Goal: Information Seeking & Learning: Learn about a topic

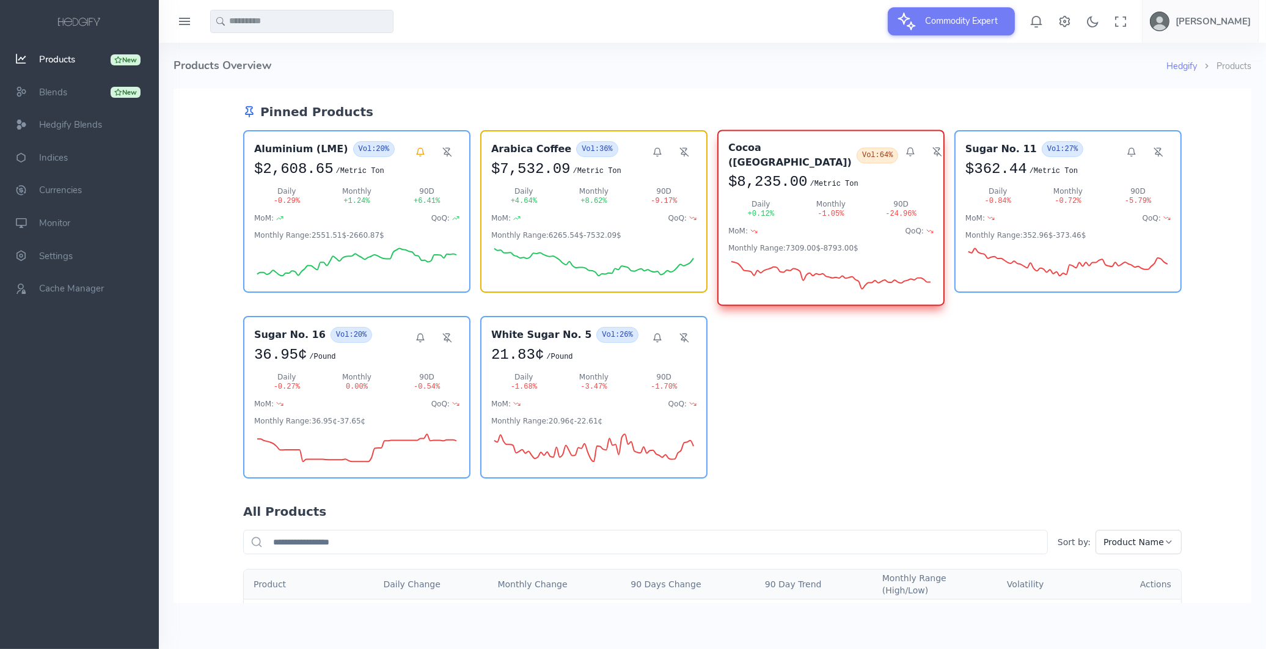
drag, startPoint x: 1248, startPoint y: 156, endPoint x: 1414, endPoint y: 174, distance: 167.8
click at [794, 183] on div "Cocoa ([GEOGRAPHIC_DATA]) Vol: 64% $8,235.00 / Metric Ton Daily + 0.12 % Monthl…" at bounding box center [830, 219] width 227 height 178
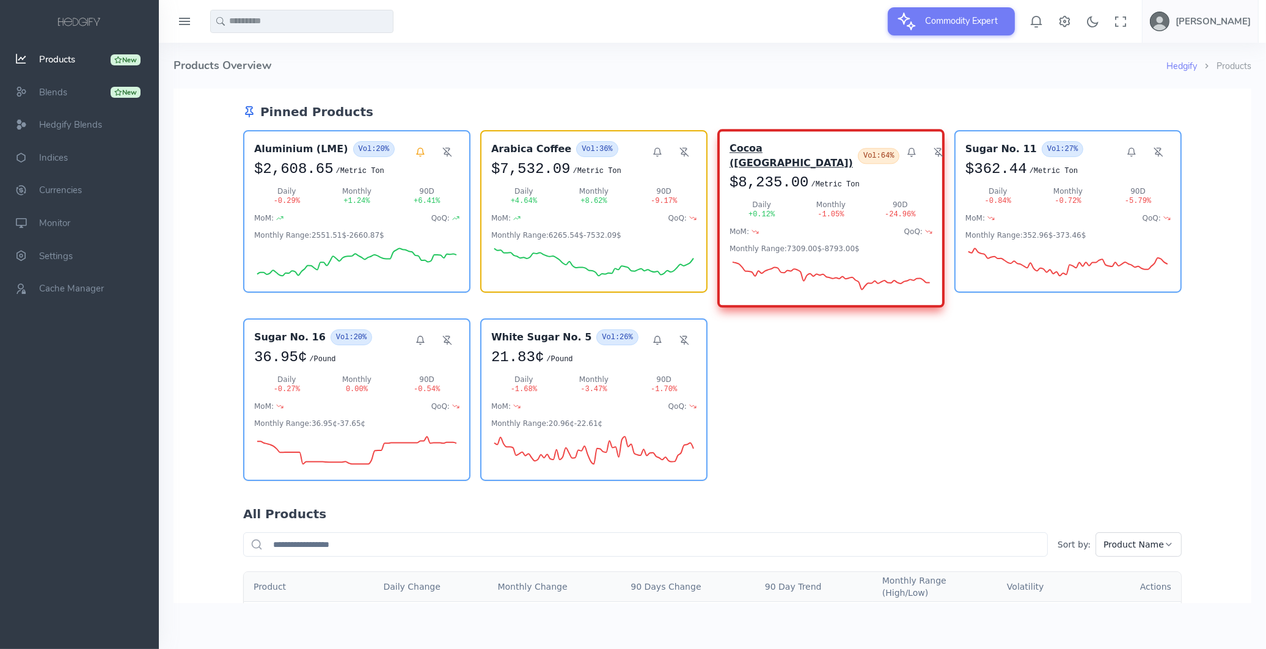
click at [765, 150] on h3 "Cocoa ([GEOGRAPHIC_DATA])" at bounding box center [790, 155] width 123 height 29
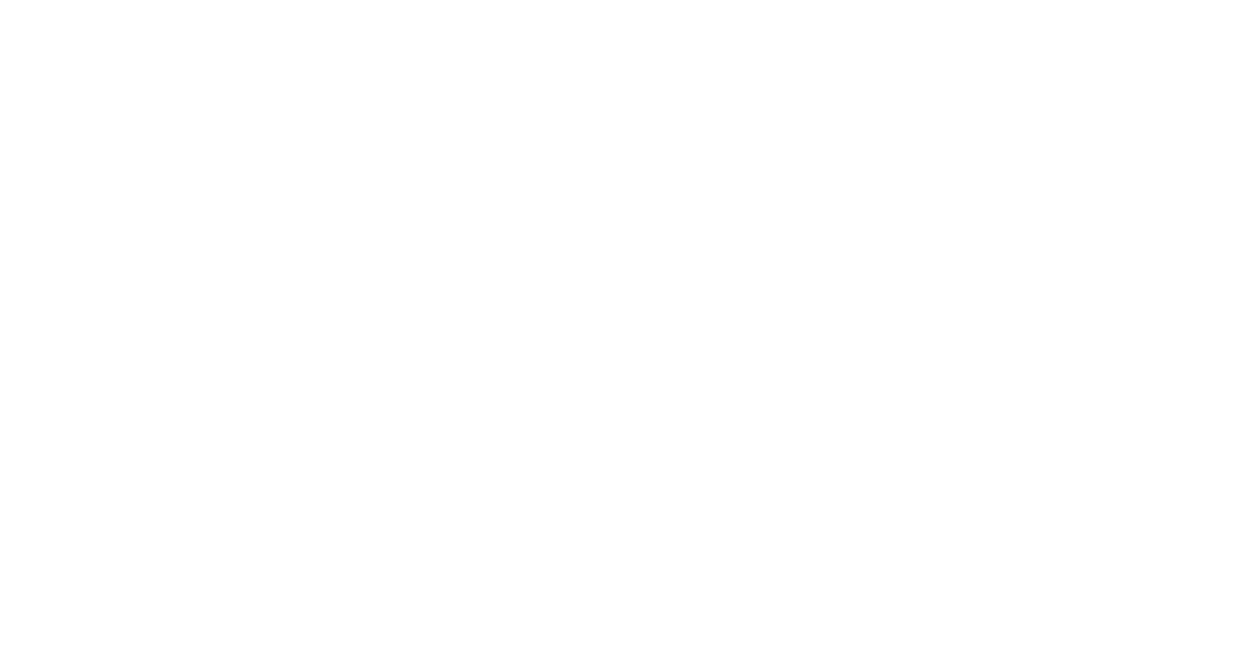
select select "****"
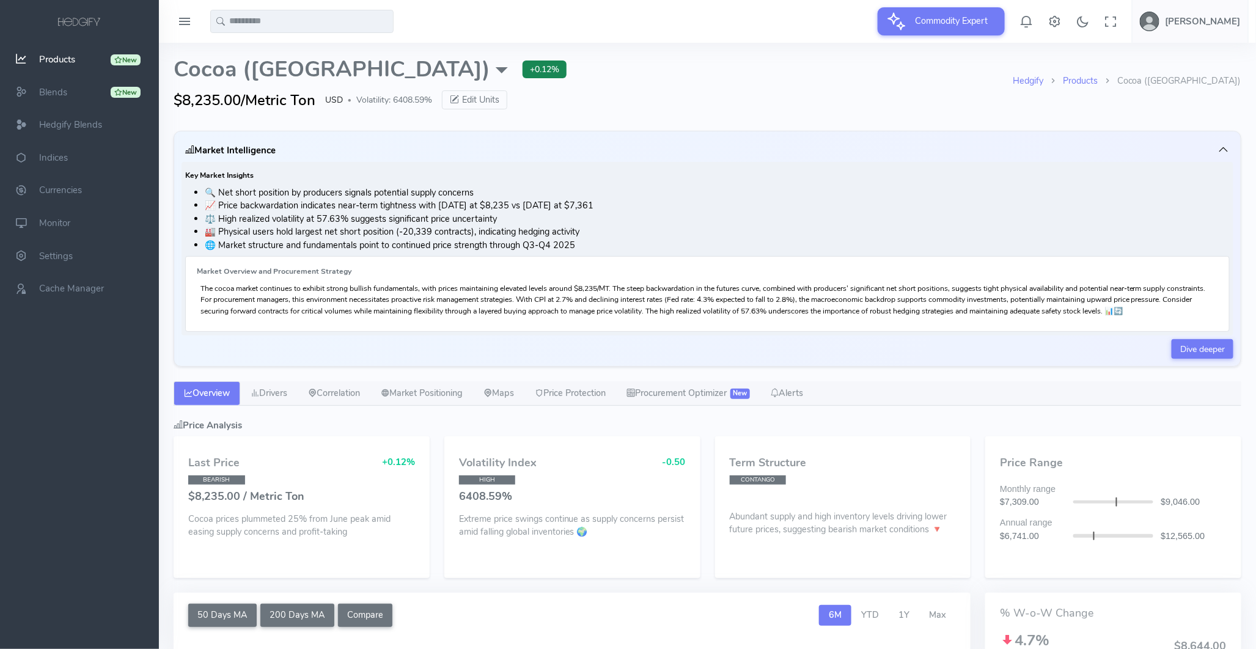
type input "**********"
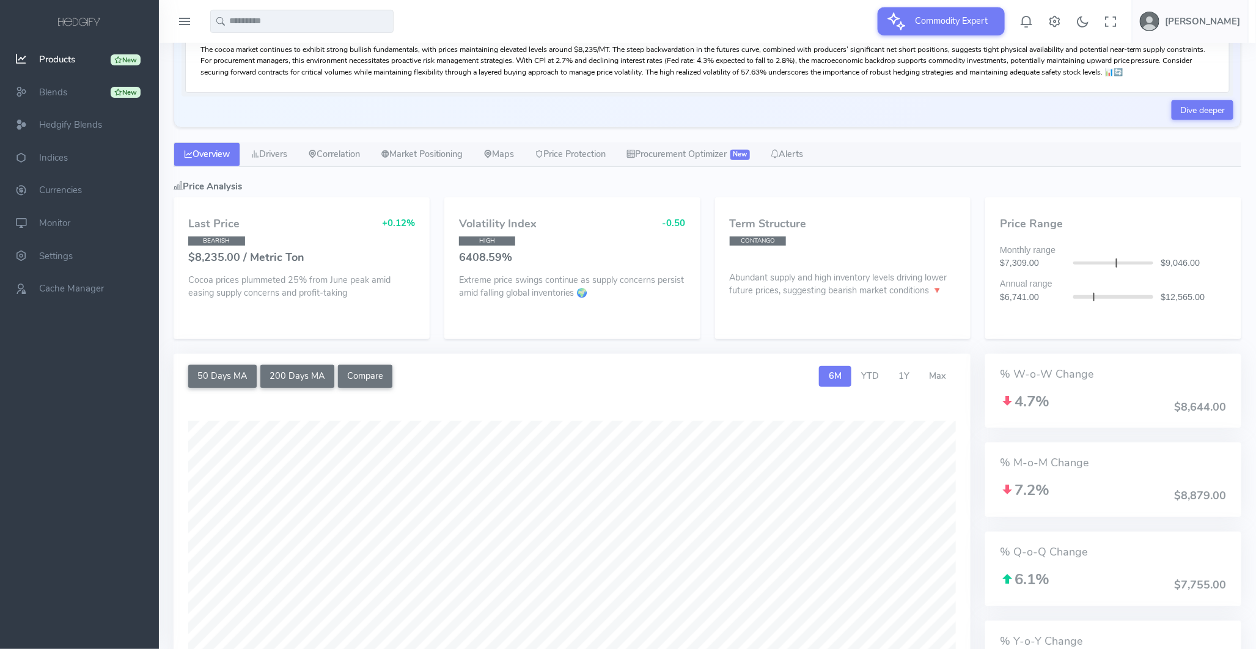
scroll to position [204, 0]
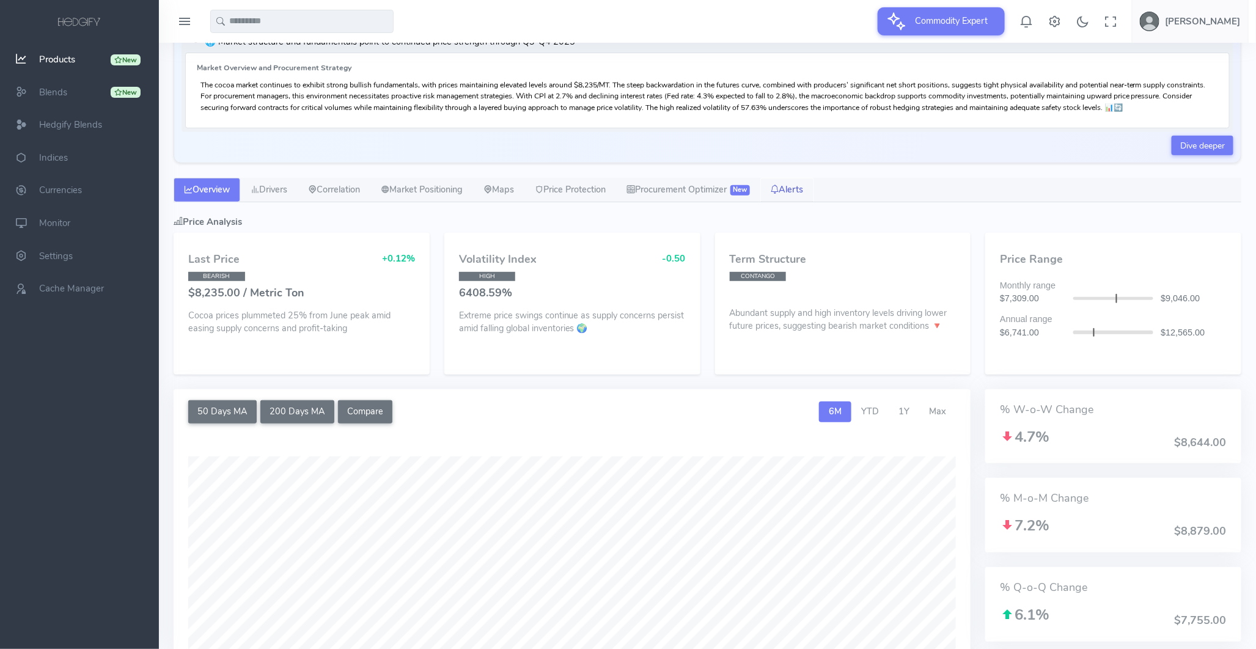
click at [814, 192] on link "Alerts" at bounding box center [787, 190] width 54 height 24
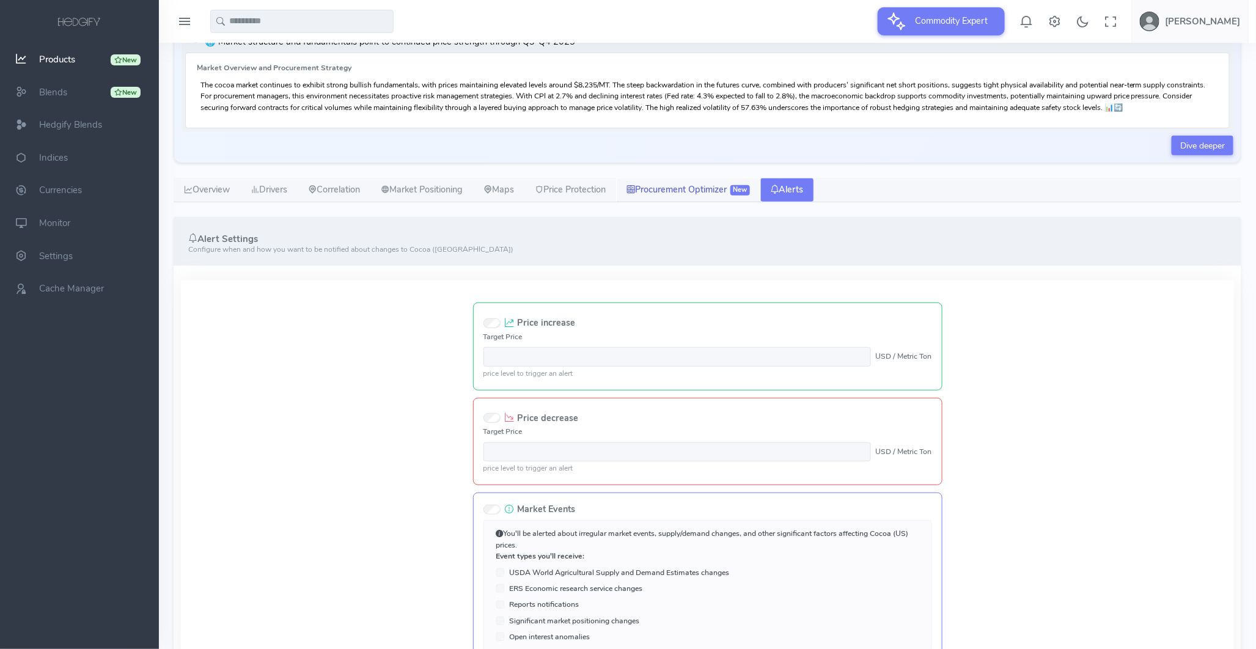
click at [750, 188] on span "New" at bounding box center [740, 190] width 20 height 10
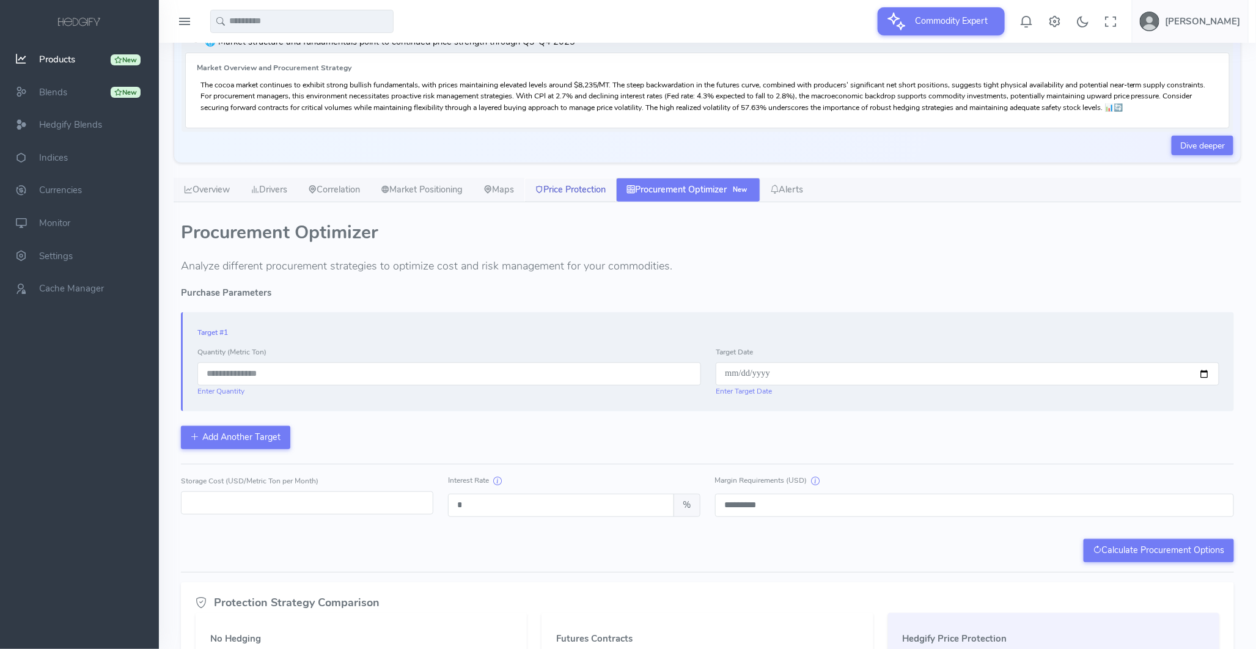
click at [609, 181] on link "Price Protection" at bounding box center [570, 190] width 92 height 24
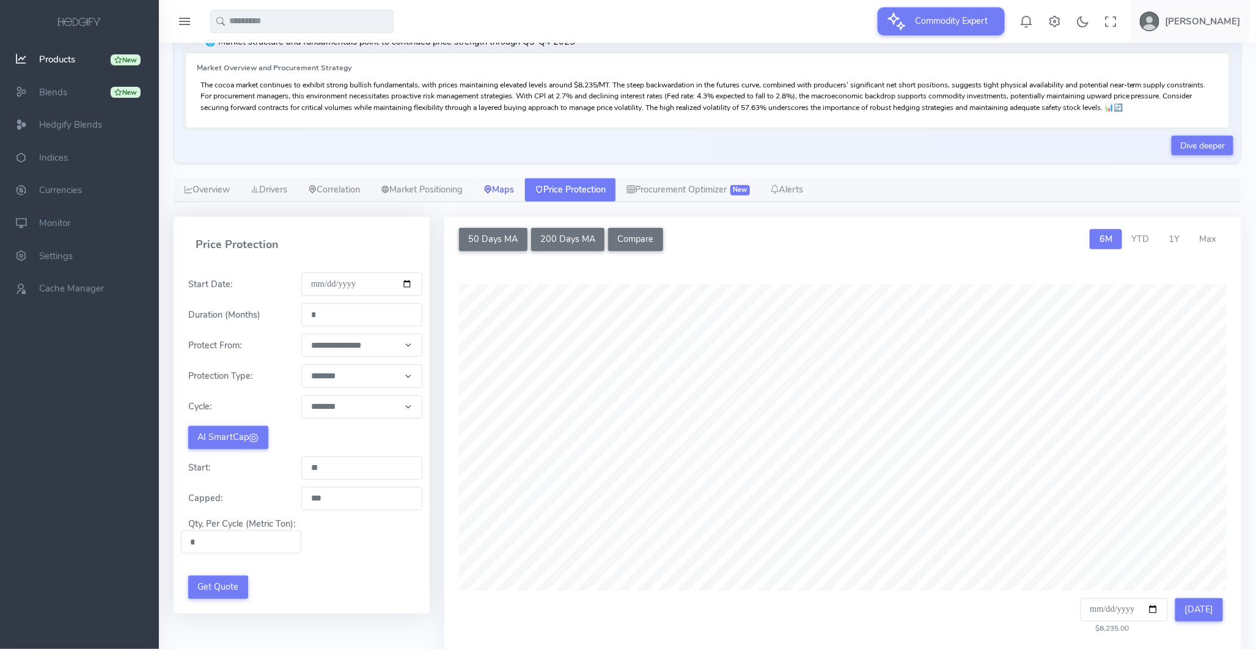
click at [514, 185] on link "Maps" at bounding box center [498, 190] width 51 height 24
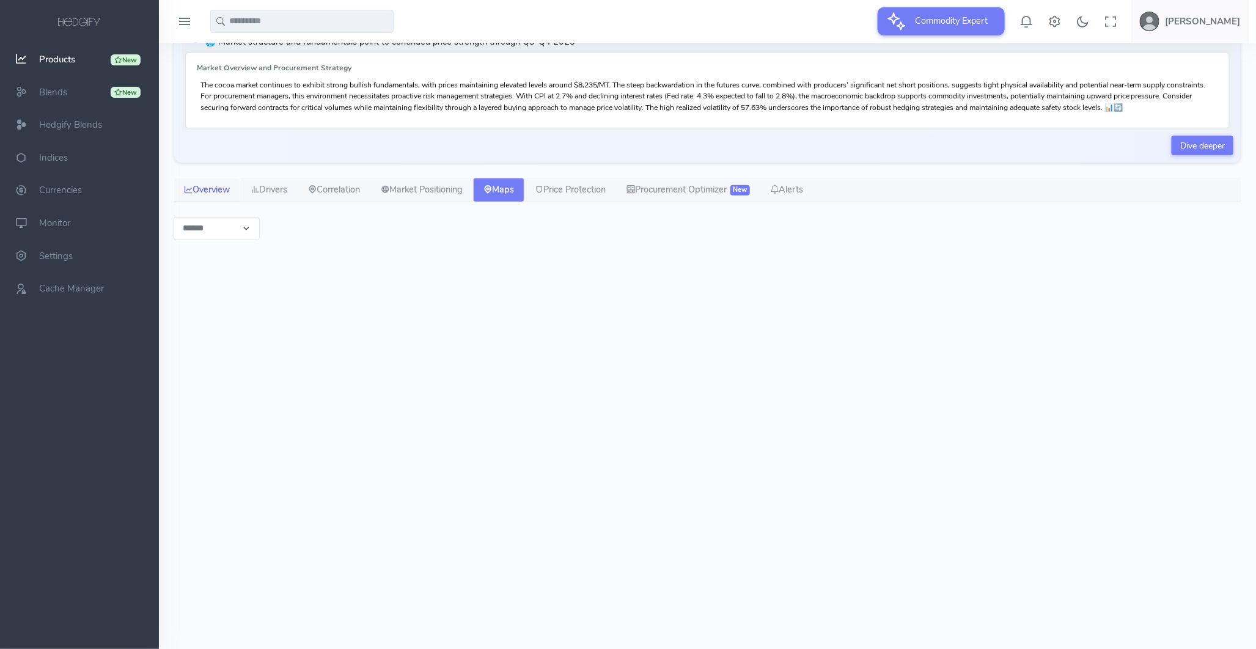
click at [234, 193] on link "Overview" at bounding box center [207, 190] width 67 height 24
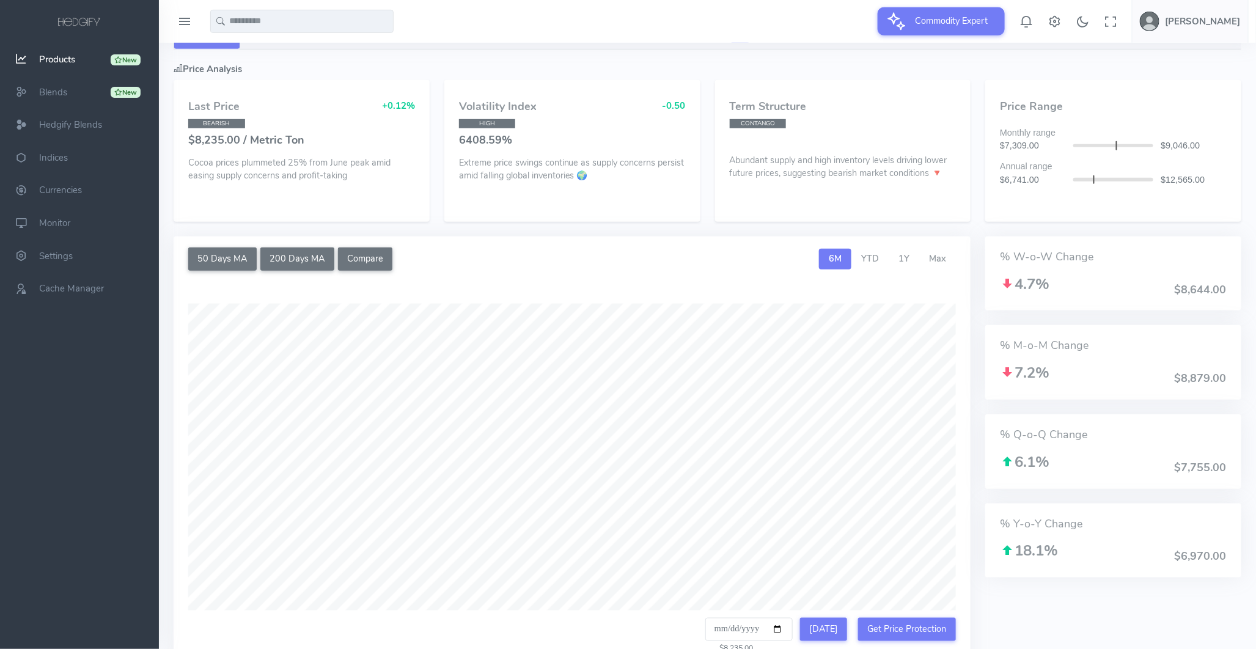
scroll to position [475, 0]
